Goal: Find contact information: Find contact information

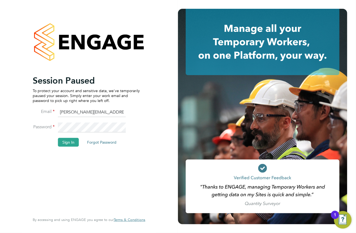
click at [197, 7] on div at bounding box center [267, 116] width 178 height 233
click at [61, 140] on button "Sign In" at bounding box center [68, 142] width 21 height 9
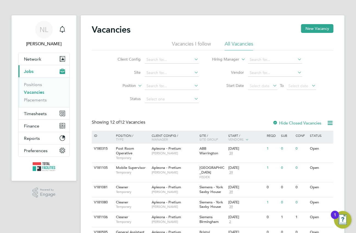
click at [214, 29] on div "Vacancies New Vacancy" at bounding box center [212, 32] width 241 height 16
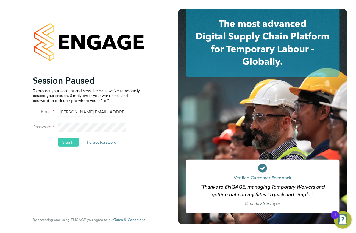
click at [60, 142] on button "Sign In" at bounding box center [68, 142] width 21 height 9
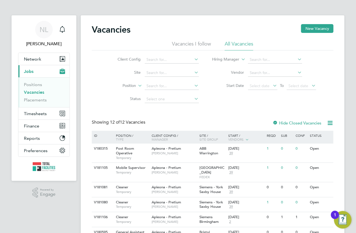
click at [223, 26] on div "Vacancies New Vacancy" at bounding box center [212, 32] width 241 height 16
click at [41, 59] on span "Network" at bounding box center [32, 59] width 17 height 5
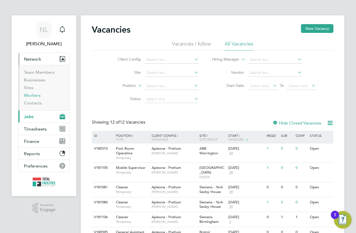
click at [30, 95] on link "Workers" at bounding box center [32, 95] width 17 height 5
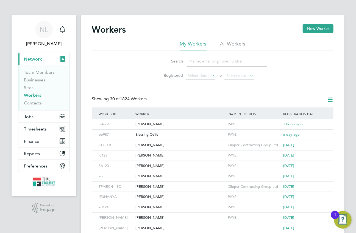
drag, startPoint x: 209, startPoint y: 58, endPoint x: 205, endPoint y: 59, distance: 3.6
click at [209, 58] on input at bounding box center [227, 61] width 80 height 11
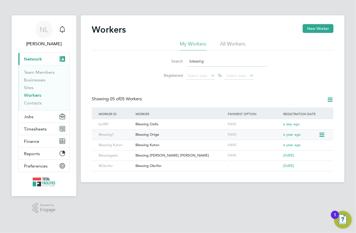
type input "blessing"
click at [162, 133] on div "Blessing Orige" at bounding box center [180, 135] width 92 height 10
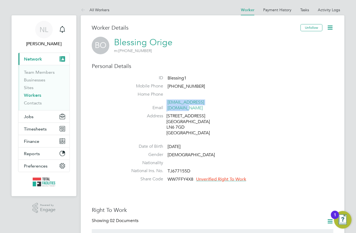
drag, startPoint x: 220, startPoint y: 101, endPoint x: 165, endPoint y: 104, distance: 55.5
click at [165, 104] on li "Email blessingorige@gmail.com" at bounding box center [229, 106] width 209 height 13
copy li "blessingorige@gmail.com"
click at [238, 92] on li "Home Phone" at bounding box center [229, 96] width 209 height 8
click at [224, 44] on div "BO Blessing Orige m: +44 7587 328057" at bounding box center [212, 46] width 241 height 18
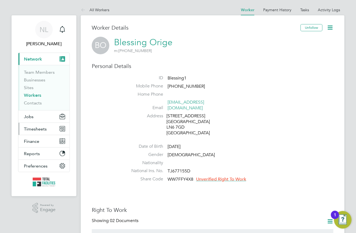
click at [38, 124] on button "Timesheets" at bounding box center [43, 129] width 51 height 12
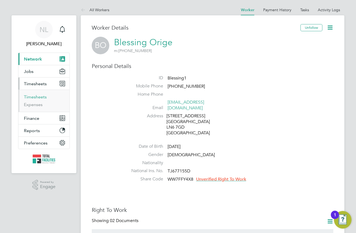
click at [38, 95] on link "Timesheets" at bounding box center [35, 96] width 23 height 5
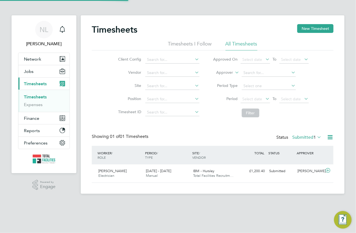
scroll to position [14, 47]
click at [104, 18] on div "Timesheets New Timesheet Timesheets I Follow All Timesheets Client Config Vendo…" at bounding box center [212, 104] width 263 height 179
drag, startPoint x: 224, startPoint y: 18, endPoint x: 221, endPoint y: 16, distance: 3.0
click at [224, 18] on div "Timesheets New Timesheet Timesheets I Follow All Timesheets Client Config Vendo…" at bounding box center [212, 104] width 263 height 179
